Goal: Navigation & Orientation: Understand site structure

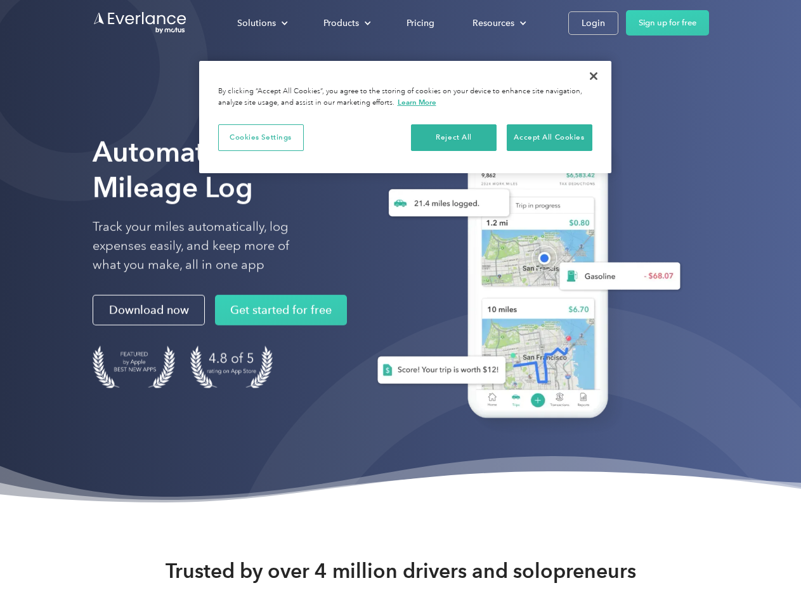
click at [262, 23] on div "Solutions" at bounding box center [256, 23] width 39 height 16
click at [346, 23] on div "Products" at bounding box center [341, 23] width 36 height 16
click at [498, 23] on div "Resources" at bounding box center [493, 23] width 42 height 16
click at [261, 137] on button "Cookies Settings" at bounding box center [261, 137] width 86 height 27
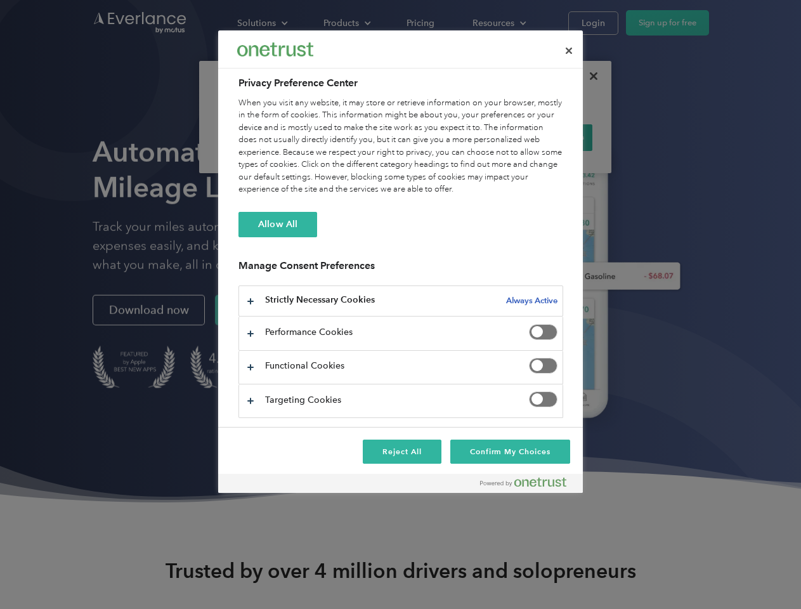
click at [454, 137] on div "When you visit any website, it may store or retrieve information on your browse…" at bounding box center [400, 146] width 325 height 99
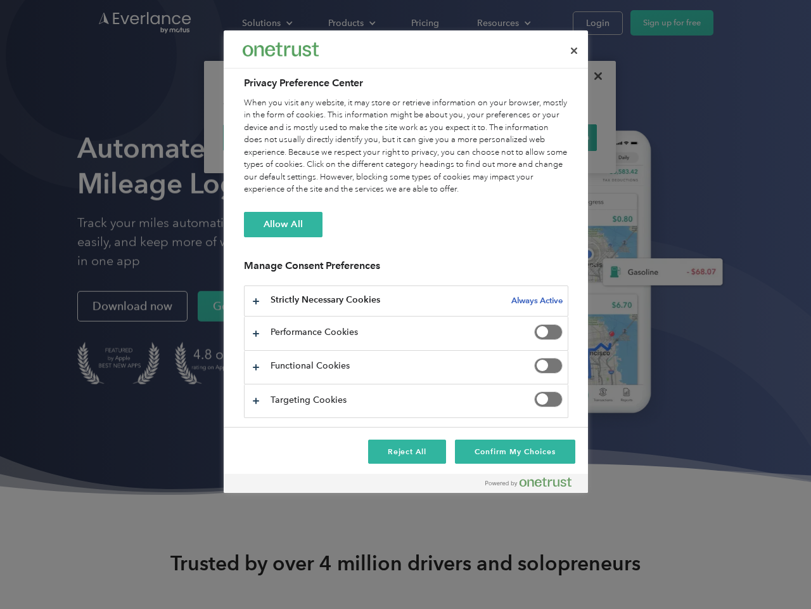
click at [549, 137] on div "When you visit any website, it may store or retrieve information on your browse…" at bounding box center [406, 146] width 325 height 99
click at [593, 76] on div at bounding box center [405, 304] width 811 height 609
